Goal: Task Accomplishment & Management: Manage account settings

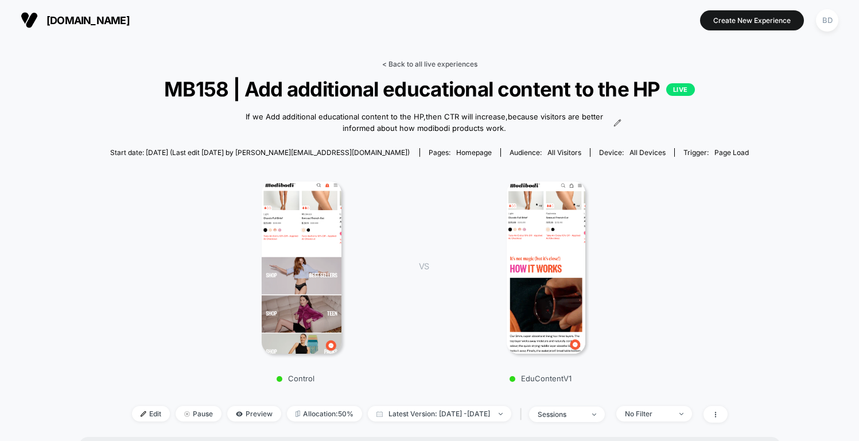
click at [425, 60] on link "< Back to all live experiences" at bounding box center [429, 64] width 95 height 9
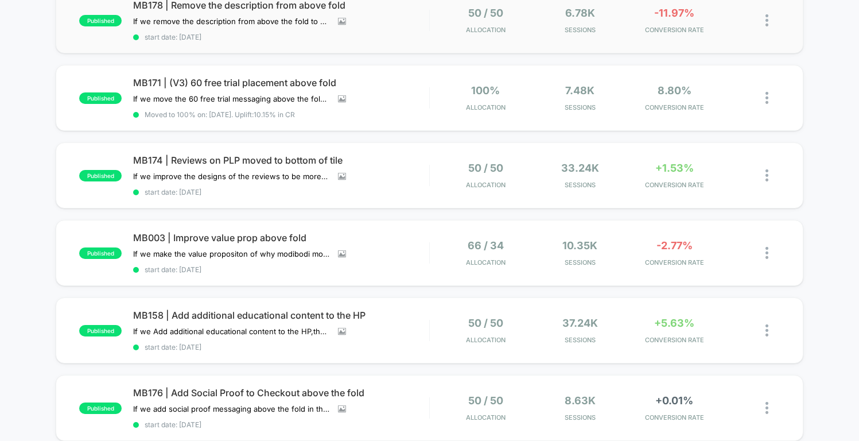
scroll to position [129, 0]
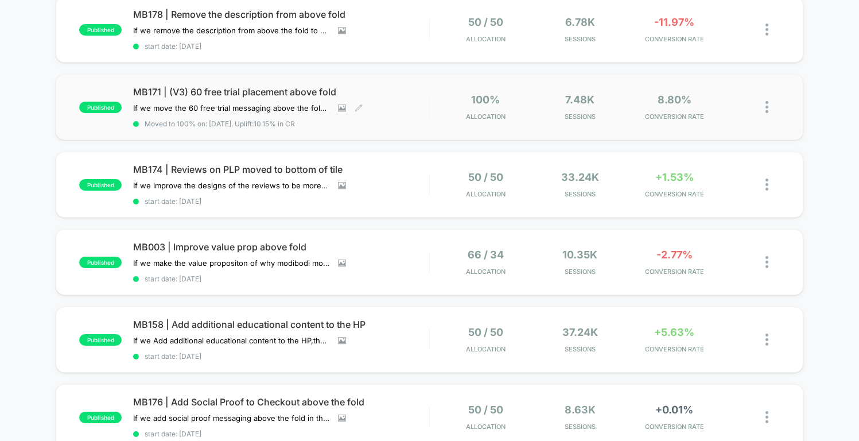
click at [404, 108] on div "MB171 | (V3) 60 free trial placement above fold If we move the 60 free trial me…" at bounding box center [281, 107] width 296 height 42
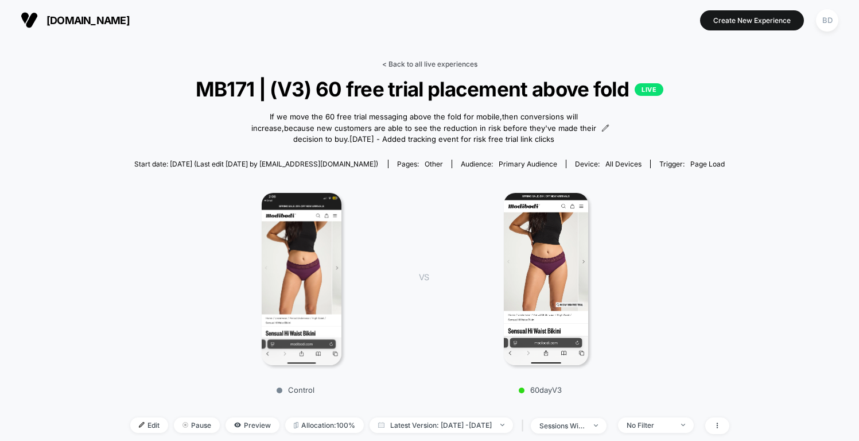
click at [415, 60] on link "< Back to all live experiences" at bounding box center [429, 64] width 95 height 9
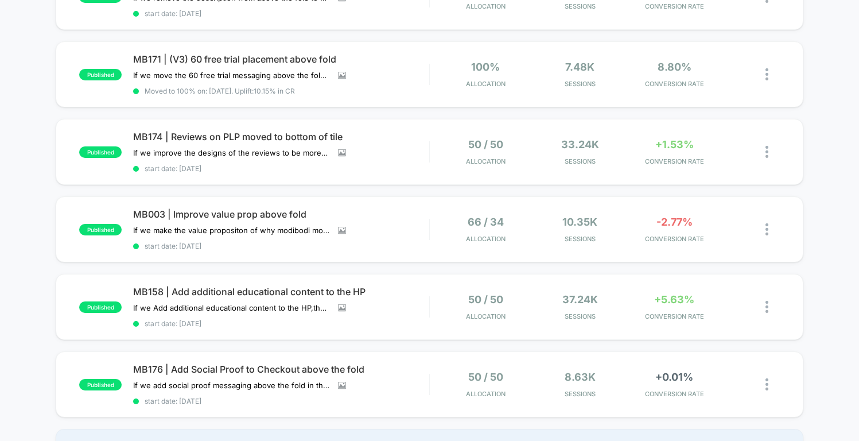
scroll to position [164, 0]
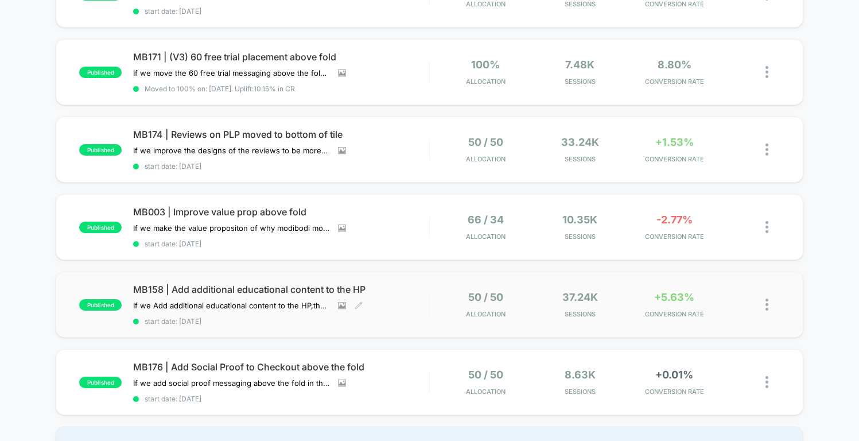
click at [354, 283] on span "MB158 | Add additional educational content to the HP" at bounding box center [281, 288] width 296 height 11
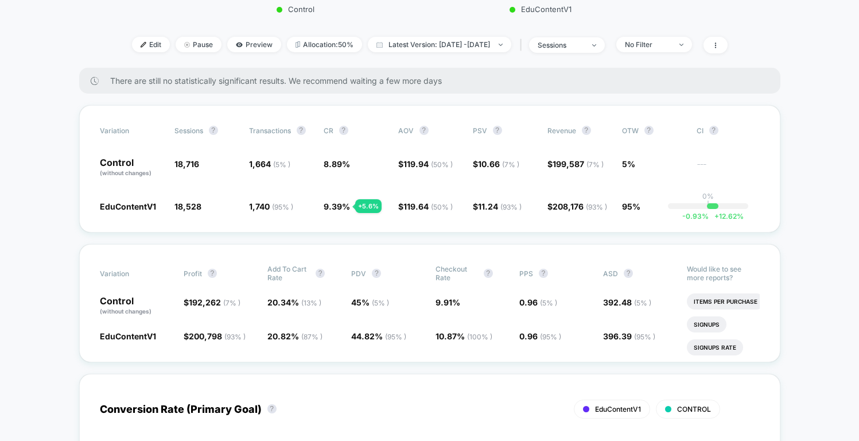
scroll to position [371, 0]
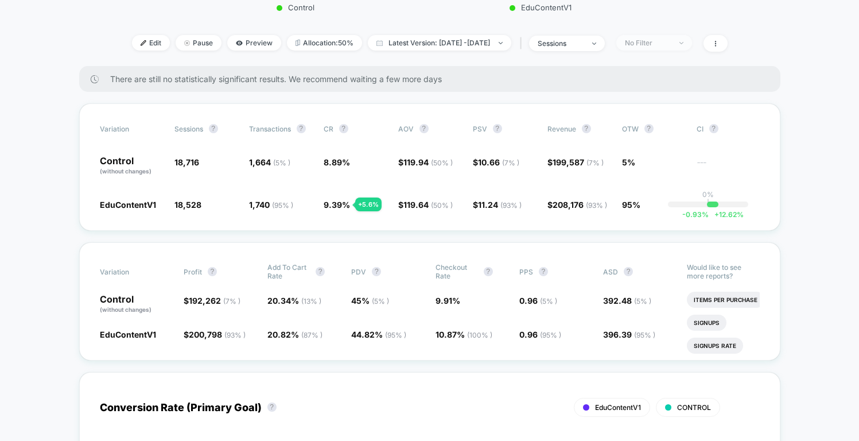
click at [661, 46] on div "No Filter" at bounding box center [648, 42] width 46 height 9
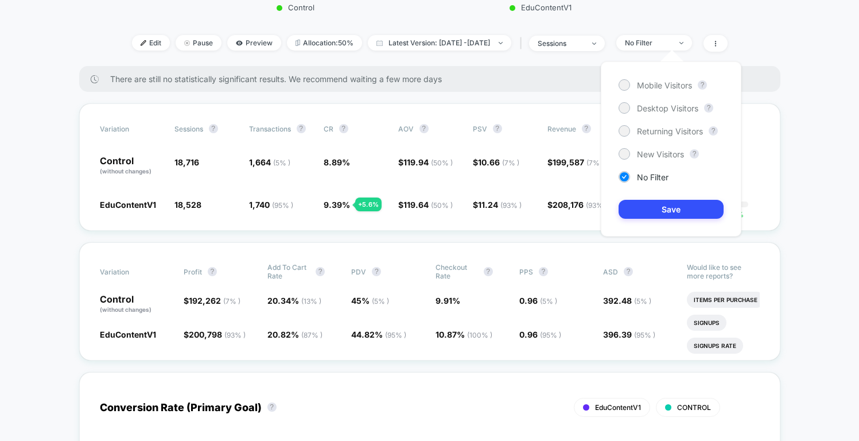
click at [656, 91] on div "Mobile Visitors ? Desktop Visitors ? Returning Visitors ? New Visitors ? No Fil…" at bounding box center [671, 148] width 141 height 175
click at [661, 84] on span "Mobile Visitors" at bounding box center [664, 85] width 55 height 10
click at [669, 209] on button "Save" at bounding box center [671, 209] width 105 height 19
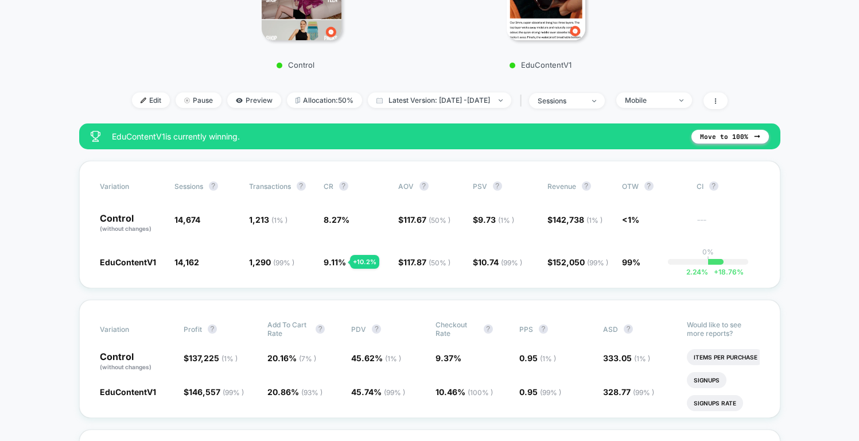
scroll to position [304, 0]
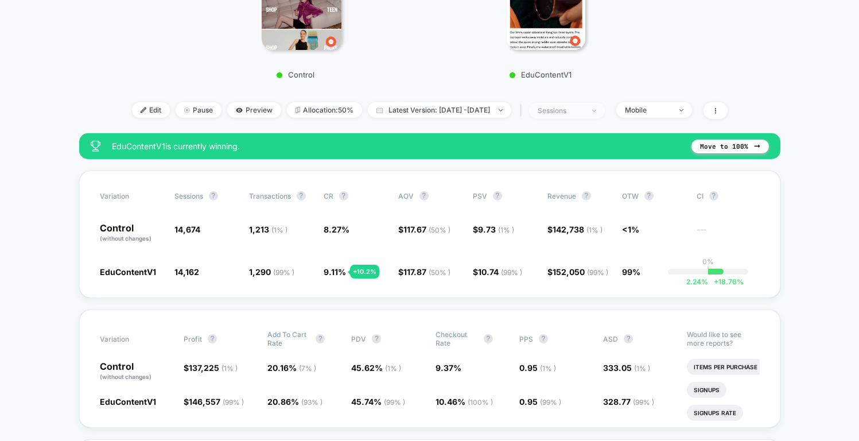
click at [605, 112] on span "sessions" at bounding box center [567, 110] width 76 height 15
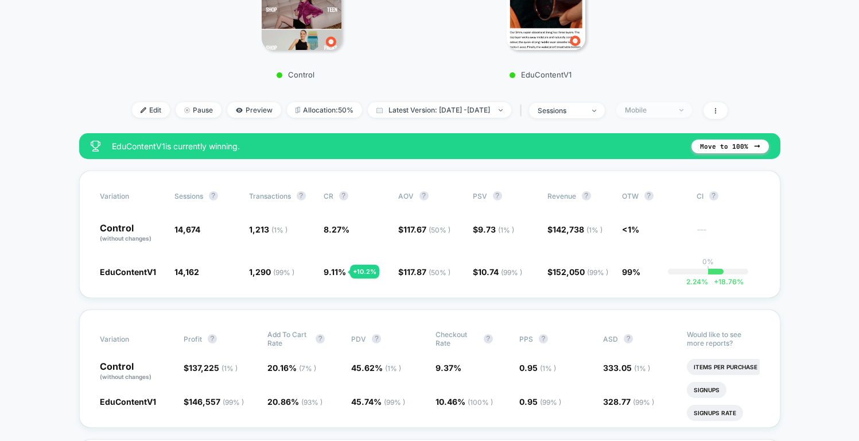
click at [661, 108] on div "Mobile" at bounding box center [648, 110] width 46 height 9
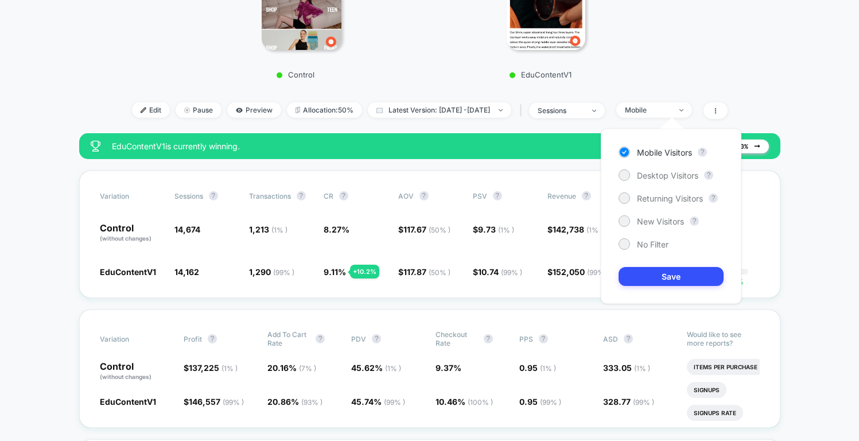
click at [654, 169] on div "Mobile Visitors ? Desktop Visitors ? Returning Visitors ? New Visitors ? No Fil…" at bounding box center [671, 216] width 141 height 175
click at [654, 176] on span "Desktop Visitors" at bounding box center [667, 175] width 61 height 10
click at [673, 281] on button "Save" at bounding box center [671, 276] width 105 height 19
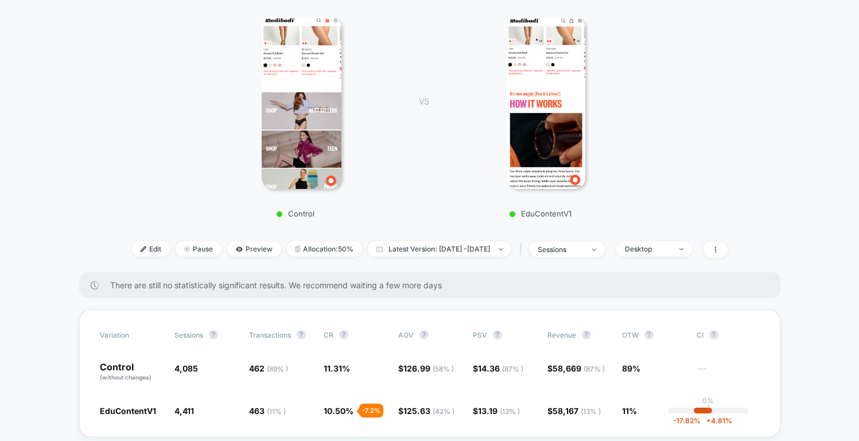
scroll to position [174, 0]
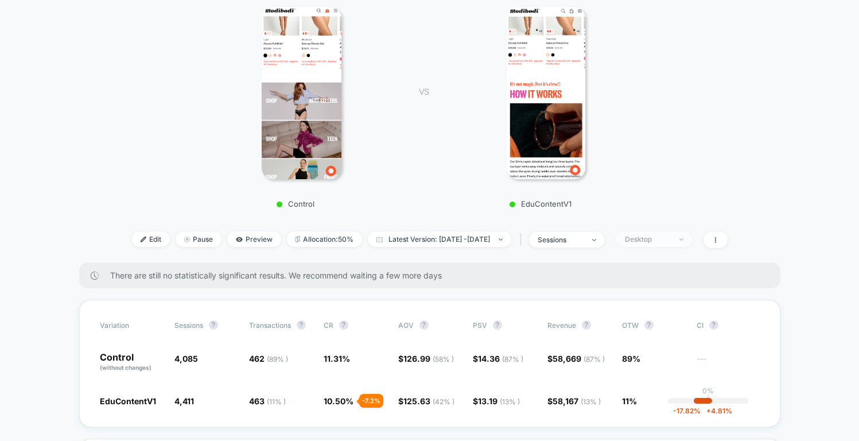
click at [671, 238] on div "Desktop" at bounding box center [648, 239] width 46 height 9
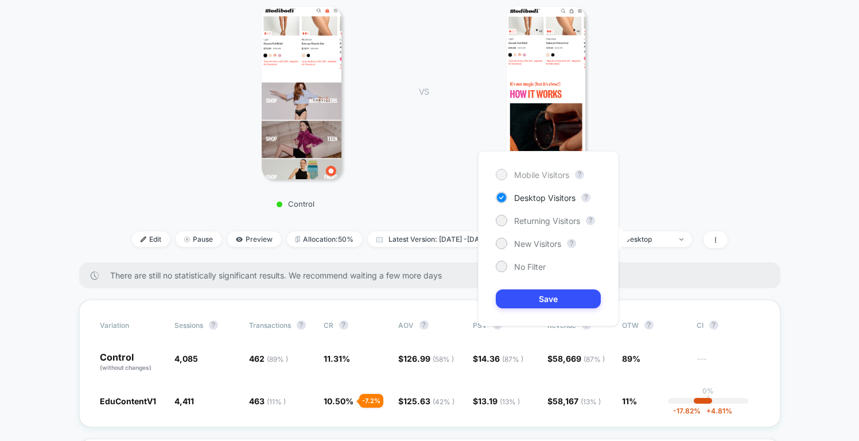
click at [547, 176] on span "Mobile Visitors" at bounding box center [541, 175] width 55 height 10
click at [561, 297] on button "Save" at bounding box center [548, 298] width 105 height 19
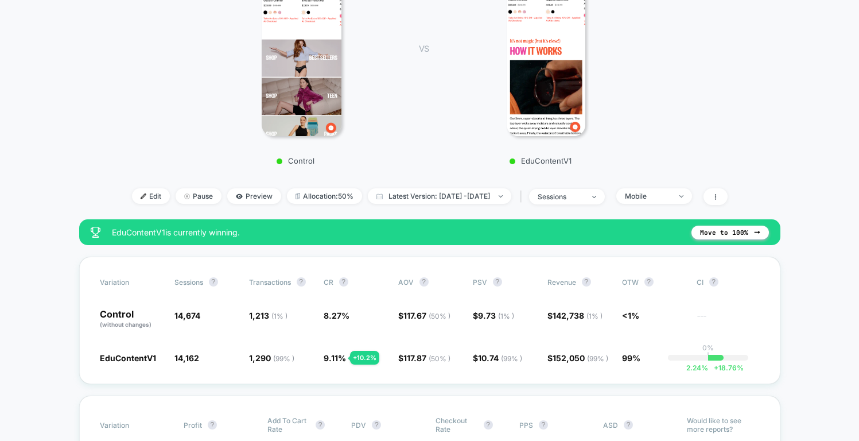
scroll to position [248, 0]
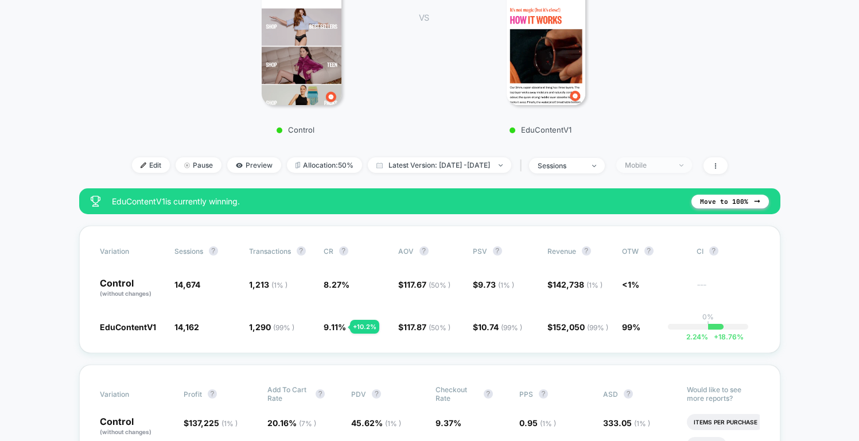
click at [667, 162] on div "Mobile" at bounding box center [648, 165] width 46 height 9
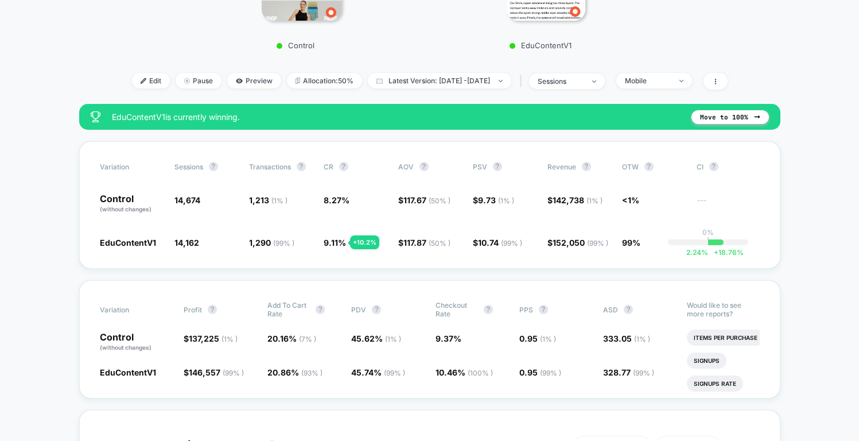
scroll to position [277, 0]
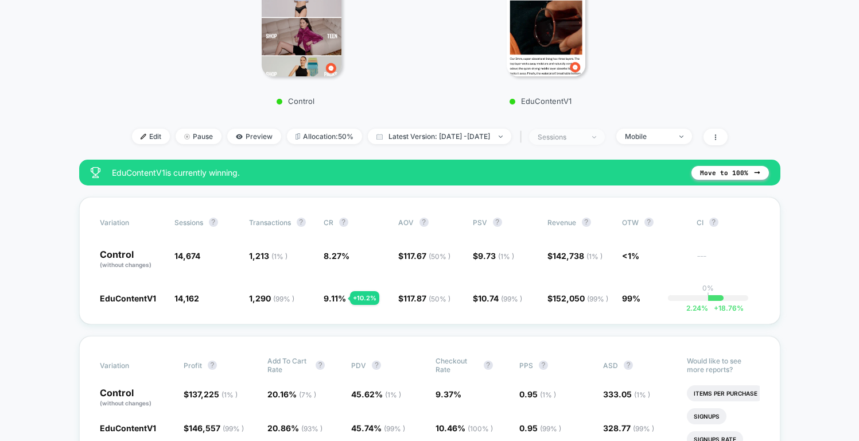
click at [584, 138] on div "sessions" at bounding box center [561, 137] width 46 height 9
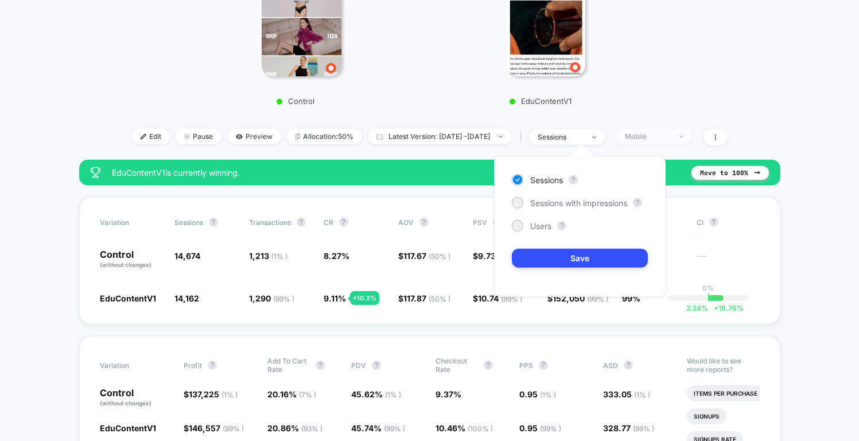
click at [692, 139] on span "Mobile" at bounding box center [654, 136] width 76 height 15
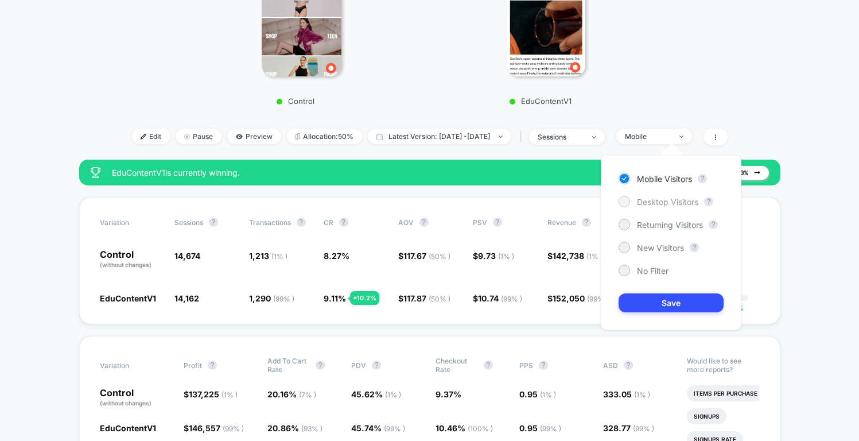
click at [675, 204] on span "Desktop Visitors" at bounding box center [667, 202] width 61 height 10
click at [682, 295] on button "Save" at bounding box center [671, 302] width 105 height 19
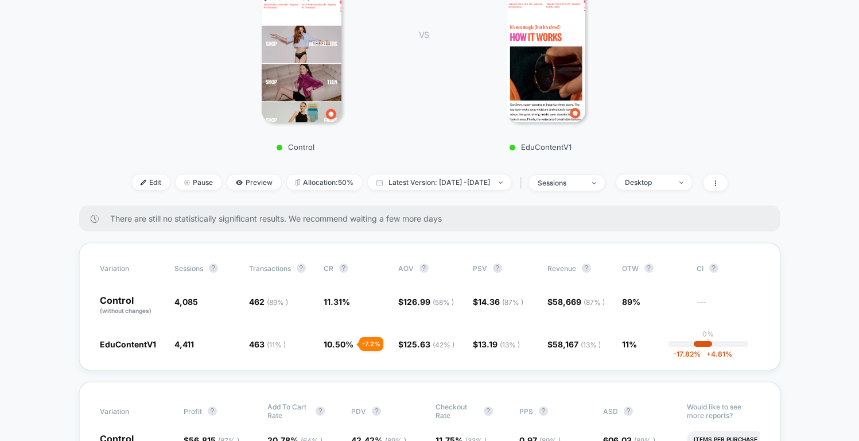
scroll to position [231, 0]
click at [667, 188] on span "Desktop" at bounding box center [654, 182] width 76 height 15
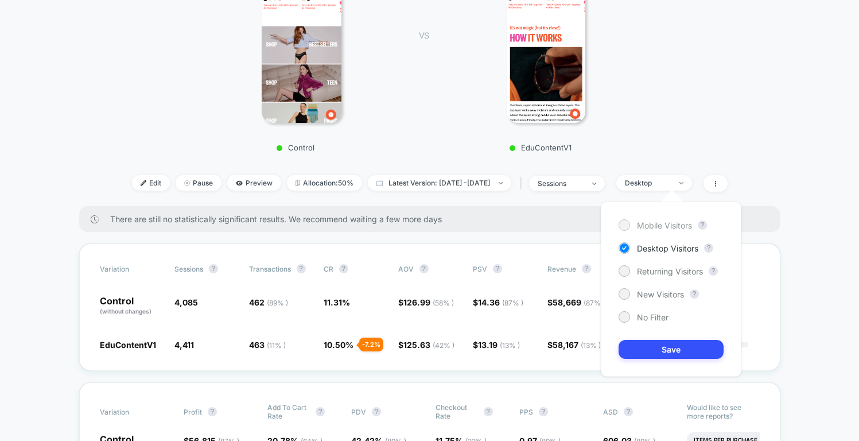
click at [667, 224] on span "Mobile Visitors" at bounding box center [664, 225] width 55 height 10
click at [677, 348] on button "Save" at bounding box center [671, 349] width 105 height 19
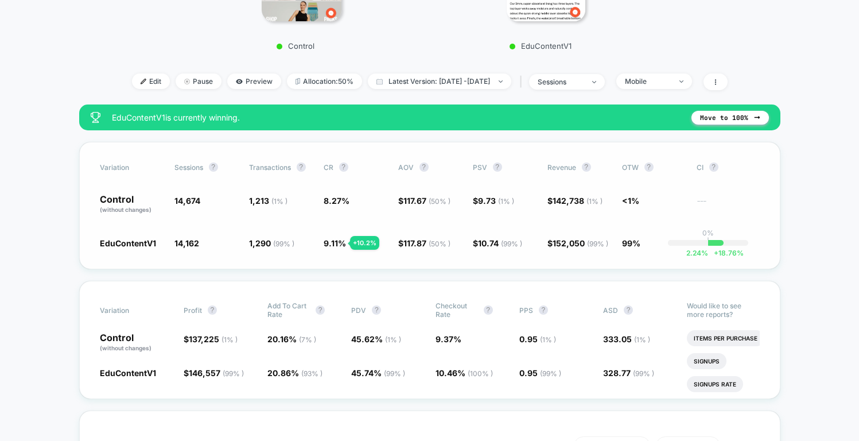
scroll to position [335, 0]
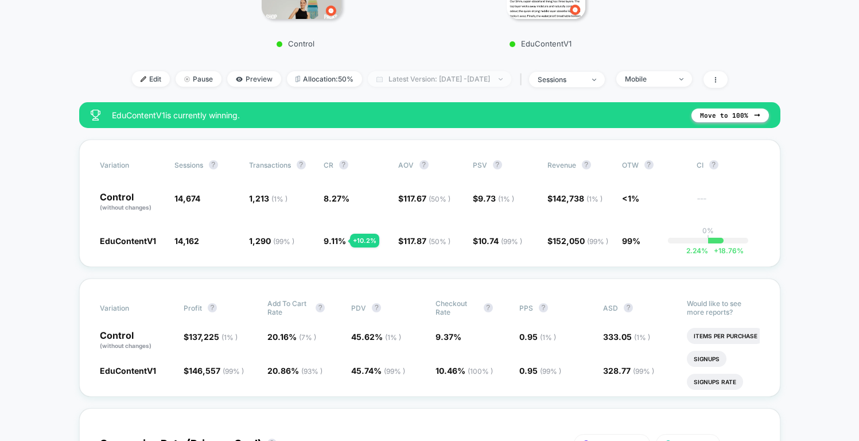
click at [438, 83] on span "Latest Version: [DATE] - [DATE]" at bounding box center [439, 78] width 143 height 15
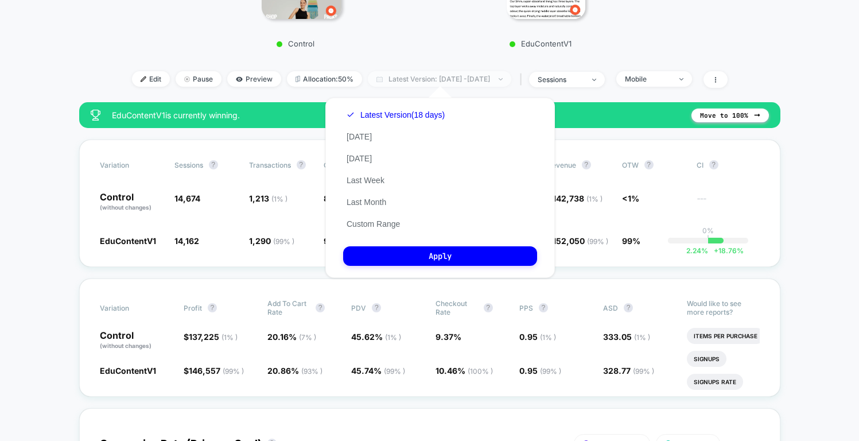
click at [438, 83] on span "Latest Version: [DATE] - [DATE]" at bounding box center [439, 78] width 143 height 15
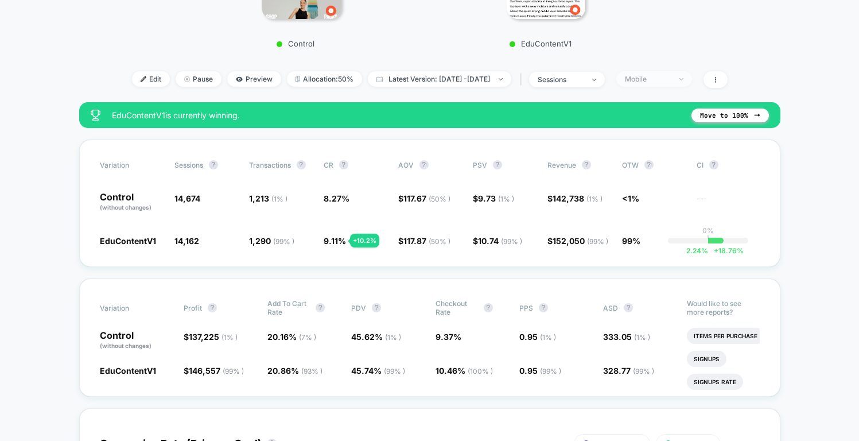
click at [671, 79] on div "Mobile" at bounding box center [648, 79] width 46 height 9
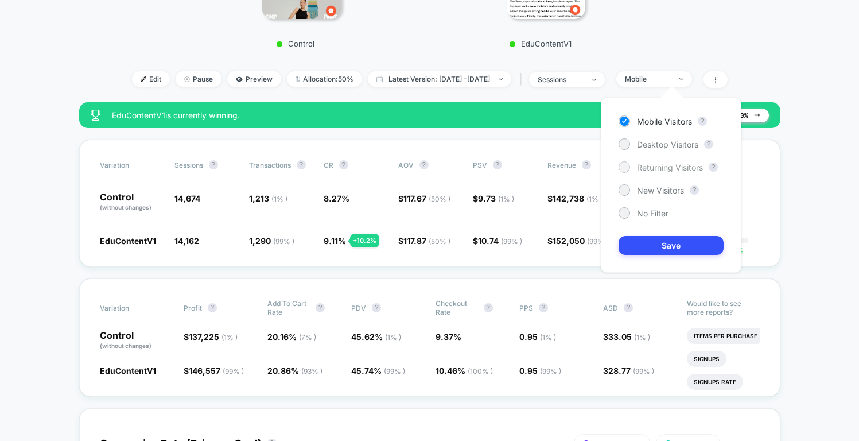
click at [655, 170] on span "Returning Visitors" at bounding box center [670, 167] width 66 height 10
click at [650, 247] on button "Save" at bounding box center [671, 245] width 105 height 19
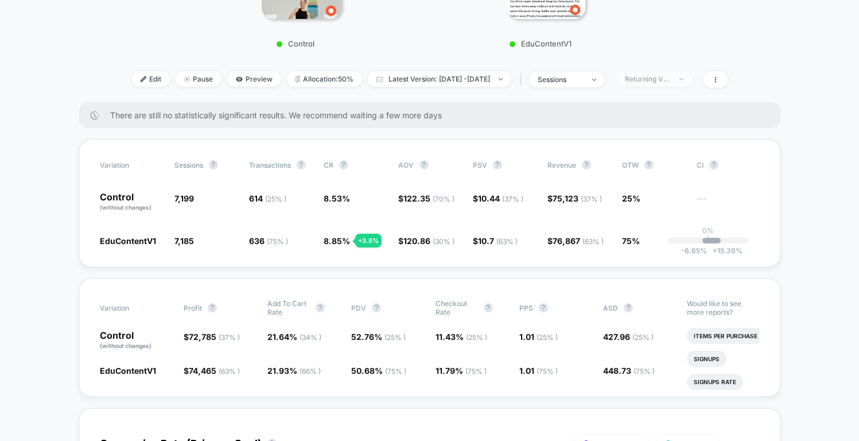
click at [671, 77] on div "Returning Visitors" at bounding box center [648, 79] width 46 height 9
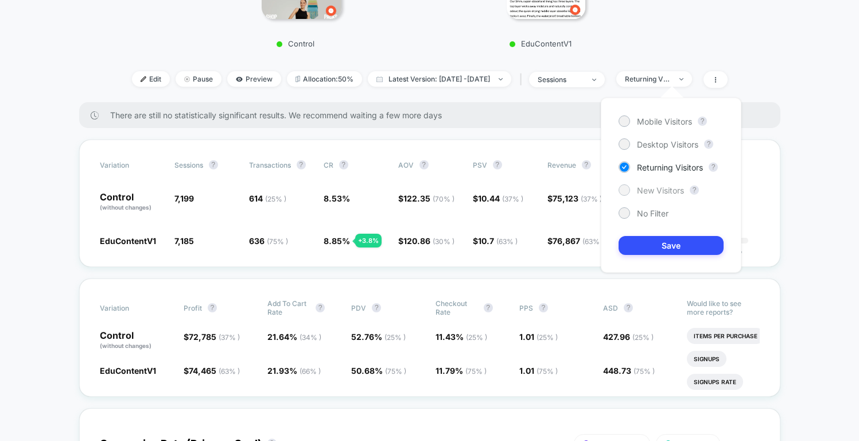
click at [663, 188] on span "New Visitors" at bounding box center [660, 190] width 47 height 10
click at [667, 243] on button "Save" at bounding box center [671, 245] width 105 height 19
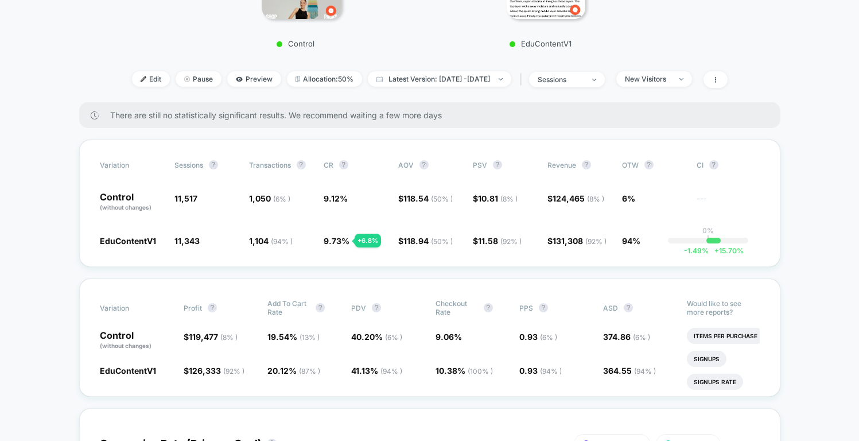
click at [683, 87] on div "Edit Pause Preview Allocation: 50% Latest Version: [DATE] - [DATE] | sessions N…" at bounding box center [429, 79] width 639 height 17
click at [683, 84] on span "New Visitors" at bounding box center [654, 78] width 76 height 15
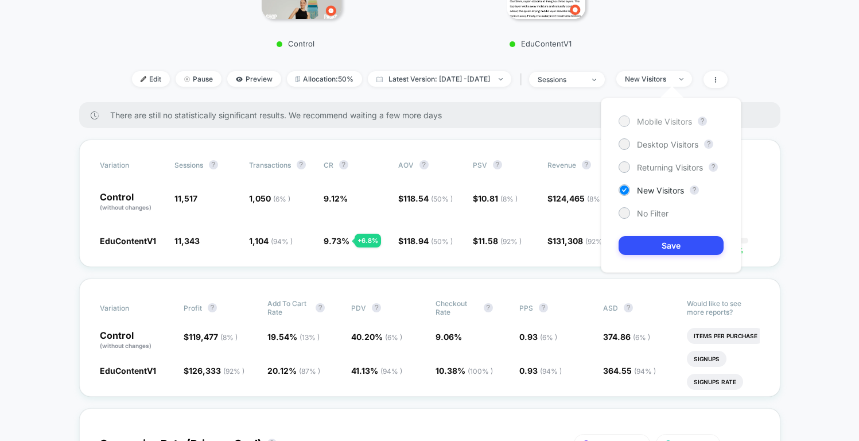
click at [664, 122] on span "Mobile Visitors" at bounding box center [664, 121] width 55 height 10
click at [678, 240] on button "Save" at bounding box center [671, 245] width 105 height 19
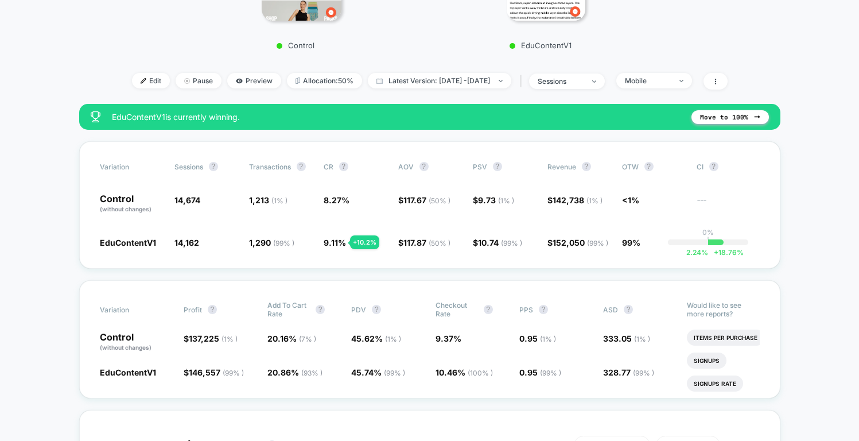
scroll to position [266, 0]
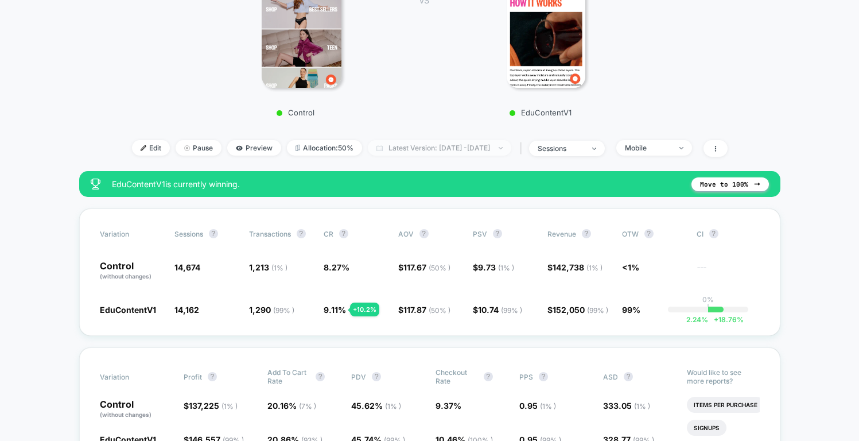
click at [467, 141] on span "Latest Version: [DATE] - [DATE]" at bounding box center [439, 147] width 143 height 15
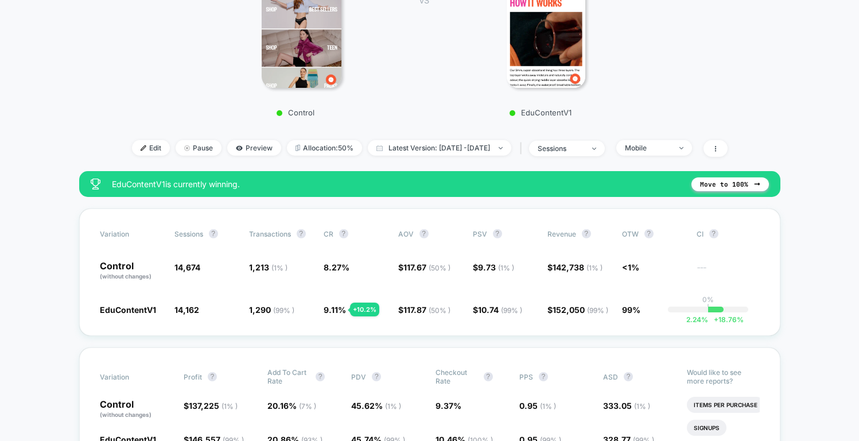
click at [671, 140] on span "Mobile" at bounding box center [654, 147] width 76 height 15
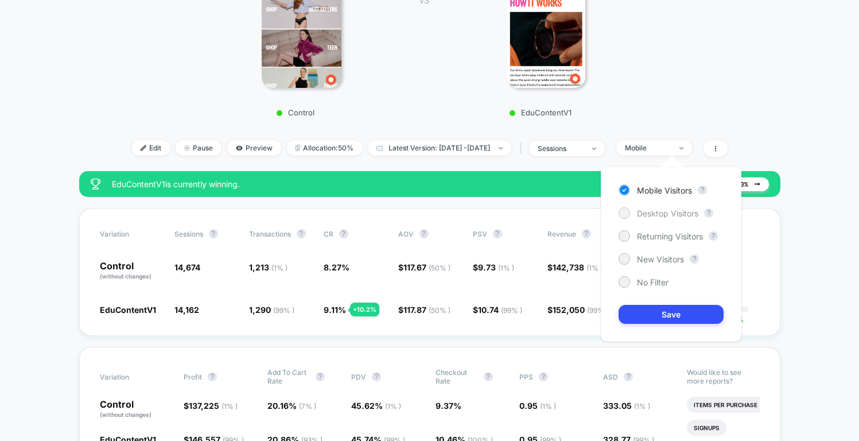
click at [658, 209] on span "Desktop Visitors" at bounding box center [667, 213] width 61 height 10
click at [658, 313] on button "Save" at bounding box center [671, 314] width 105 height 19
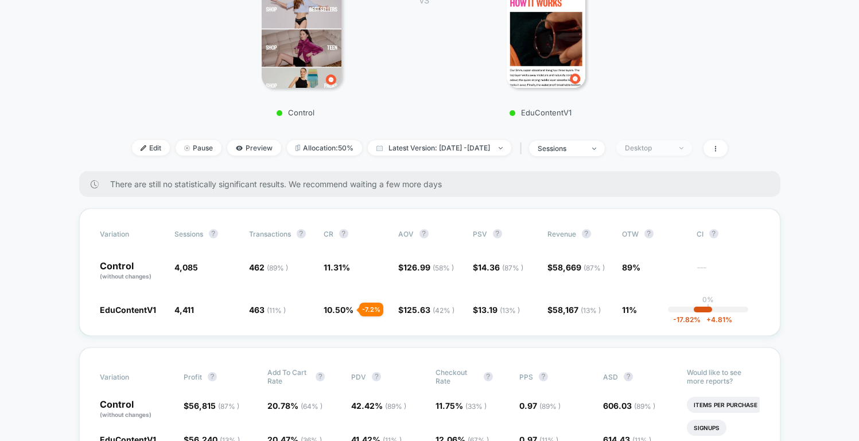
click at [671, 150] on div "Desktop" at bounding box center [648, 147] width 46 height 9
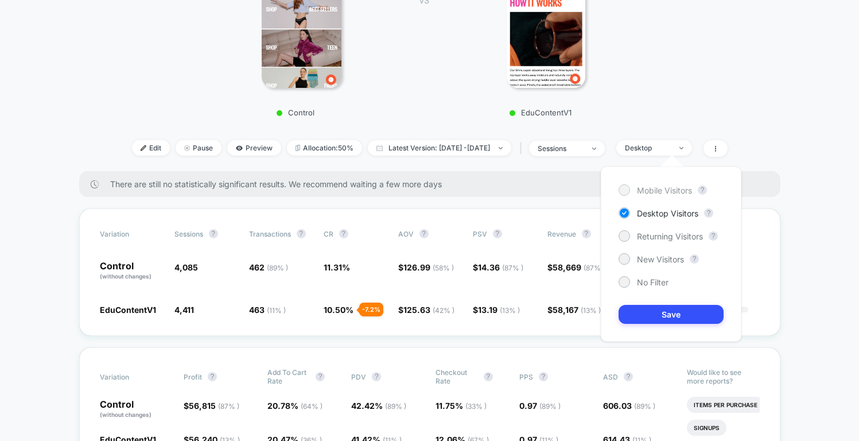
click at [673, 188] on span "Mobile Visitors" at bounding box center [664, 190] width 55 height 10
click at [661, 318] on button "Save" at bounding box center [671, 314] width 105 height 19
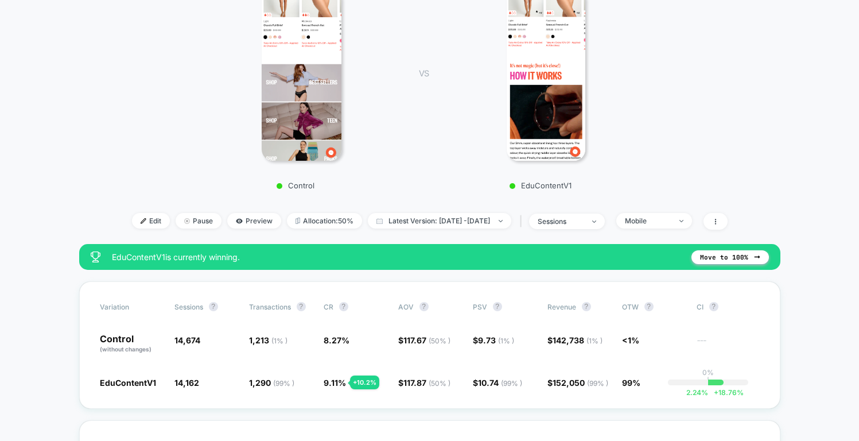
scroll to position [192, 0]
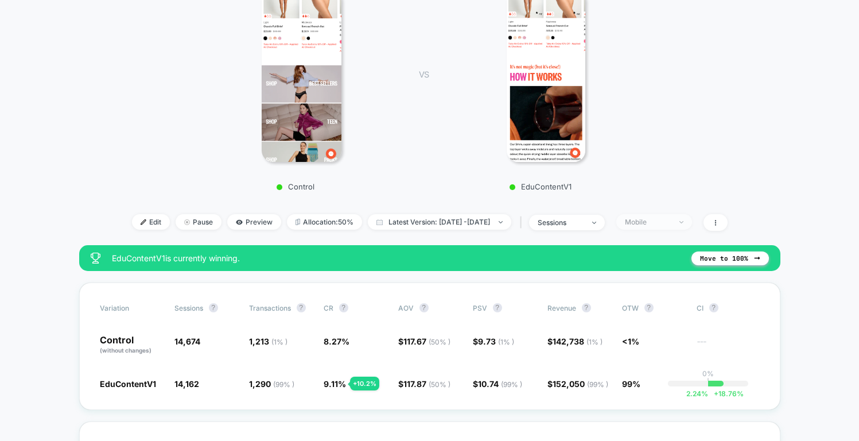
click at [671, 219] on div "Mobile" at bounding box center [648, 221] width 46 height 9
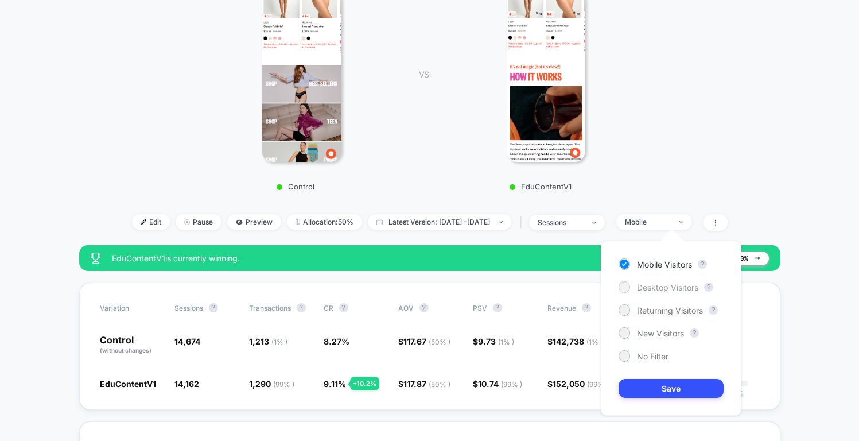
click at [666, 285] on span "Desktop Visitors" at bounding box center [667, 287] width 61 height 10
click at [662, 383] on button "Save" at bounding box center [671, 388] width 105 height 19
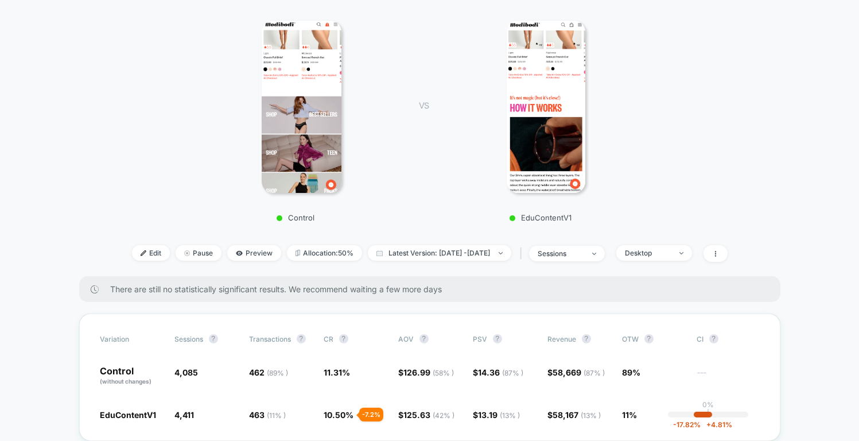
scroll to position [161, 0]
click at [684, 257] on span "Desktop" at bounding box center [654, 251] width 76 height 15
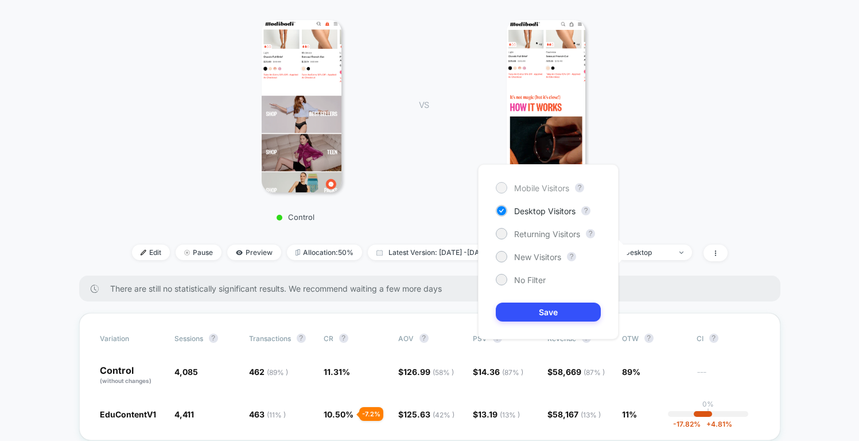
click at [556, 183] on span "Mobile Visitors" at bounding box center [541, 188] width 55 height 10
click at [543, 317] on button "Save" at bounding box center [548, 311] width 105 height 19
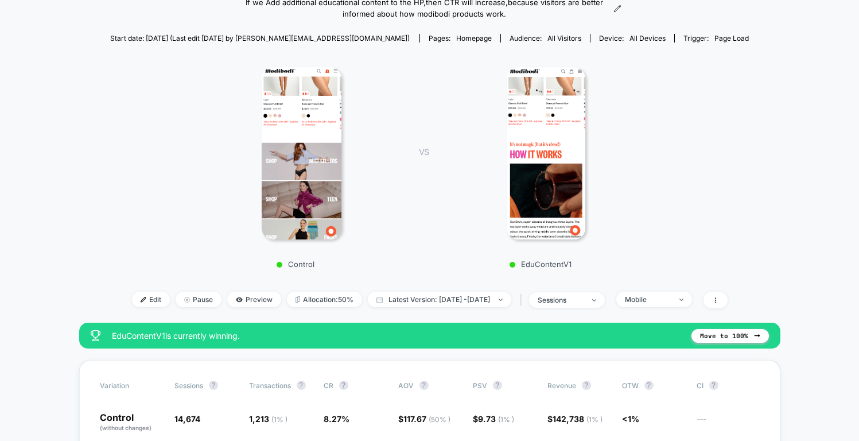
scroll to position [134, 0]
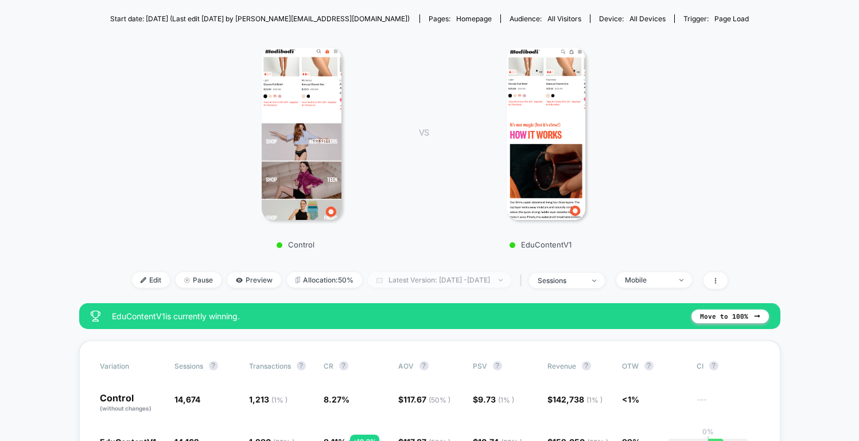
click at [442, 282] on span "Latest Version: [DATE] - [DATE]" at bounding box center [439, 279] width 143 height 15
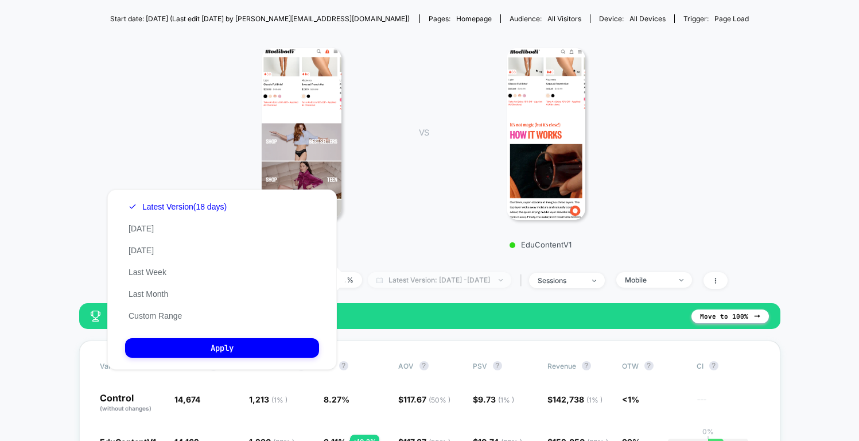
click at [442, 282] on span "Latest Version: [DATE] - [DATE]" at bounding box center [439, 279] width 143 height 15
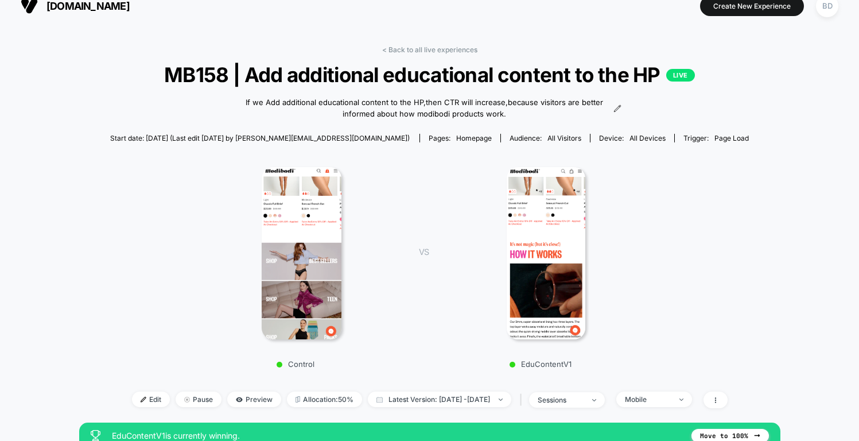
scroll to position [0, 0]
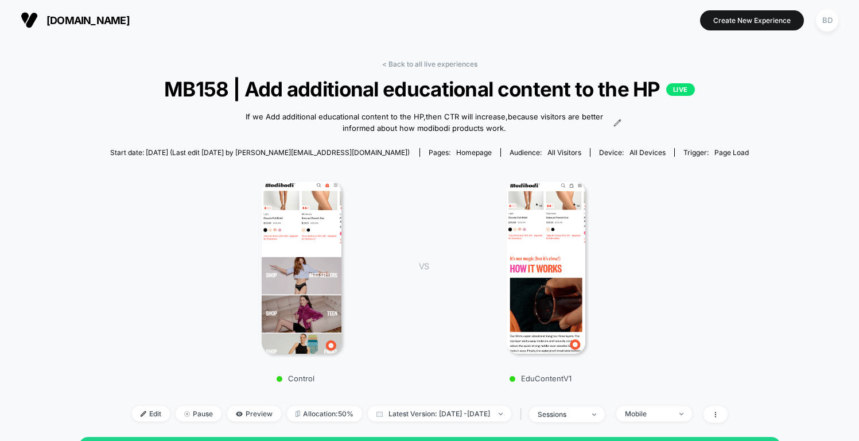
click at [433, 71] on div "< Back to all live experiences MB158 | Add additional educational content to th…" at bounding box center [429, 248] width 639 height 377
click at [438, 63] on link "< Back to all live experiences" at bounding box center [429, 64] width 95 height 9
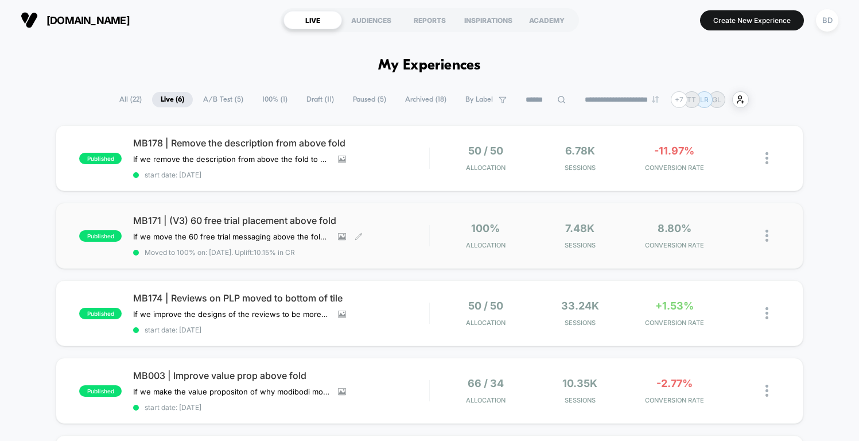
click at [385, 227] on div "MB171 | (V3) 60 free trial placement above fold If we move the 60 free trial me…" at bounding box center [281, 236] width 296 height 42
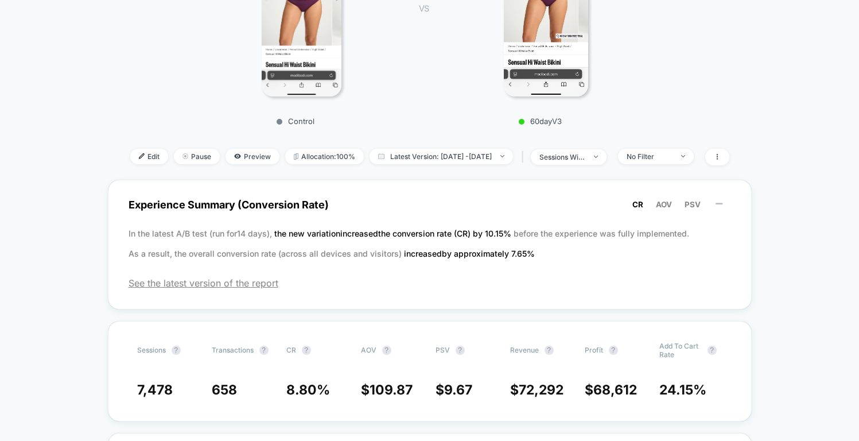
scroll to position [270, 0]
